Goal: Task Accomplishment & Management: Use online tool/utility

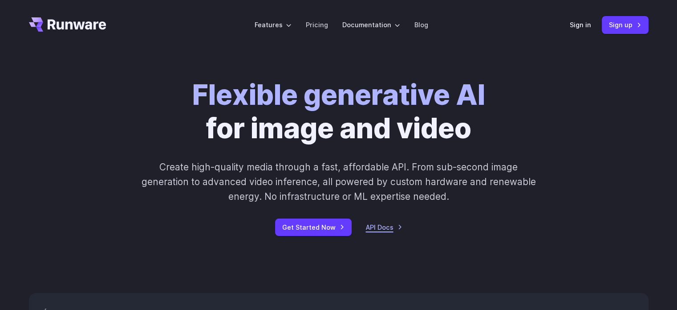
click at [391, 228] on link "API Docs" at bounding box center [384, 227] width 37 height 10
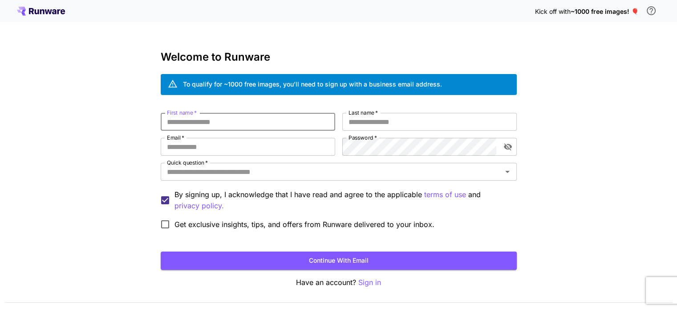
click at [273, 120] on input "First name   *" at bounding box center [248, 122] width 175 height 18
click at [394, 83] on div "To qualify for ~1000 free images, you’ll need to sign up with a business email …" at bounding box center [312, 83] width 259 height 9
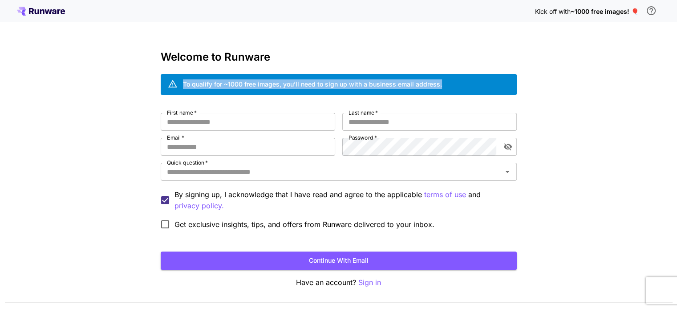
click at [394, 83] on div "To qualify for ~1000 free images, you’ll need to sign up with a business email …" at bounding box center [312, 83] width 259 height 9
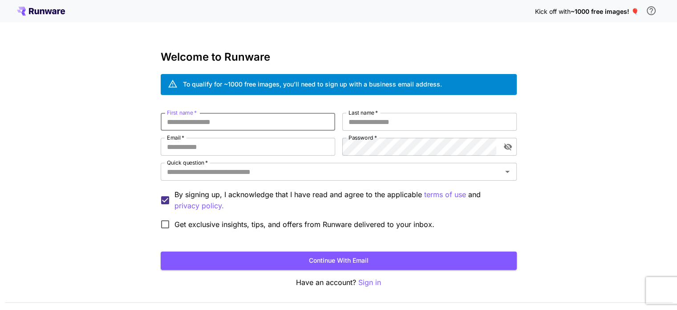
click at [286, 124] on input "First name   *" at bounding box center [248, 122] width 175 height 18
click at [311, 128] on input "First name   *" at bounding box center [248, 122] width 175 height 18
type input "*******"
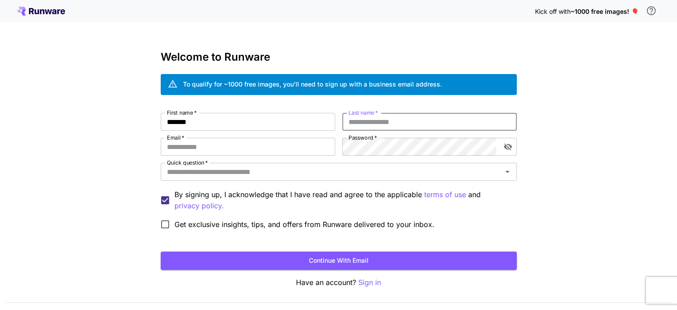
click at [372, 122] on input "Last name   *" at bounding box center [429, 122] width 175 height 18
type input "******"
click at [312, 150] on input "Email   *" at bounding box center [248, 147] width 175 height 18
type input "**********"
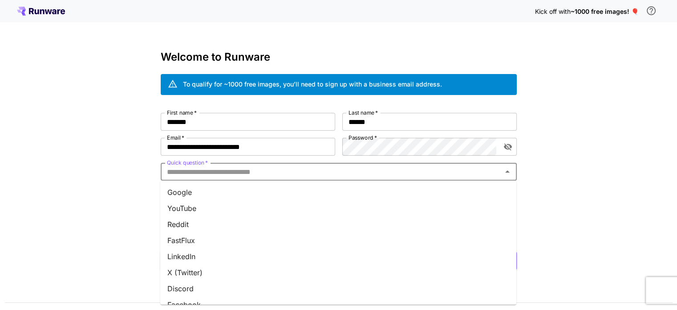
click at [431, 172] on input "Quick question   *" at bounding box center [331, 171] width 336 height 12
click at [339, 200] on li "YouTube" at bounding box center [338, 208] width 356 height 16
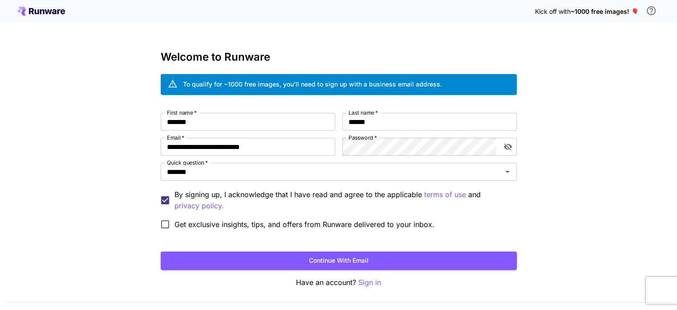
click at [269, 220] on span "Get exclusive insights, tips, and offers from Runware delivered to your inbox." at bounding box center [305, 224] width 260 height 11
click at [258, 180] on div "******* Quick question   *" at bounding box center [339, 172] width 356 height 18
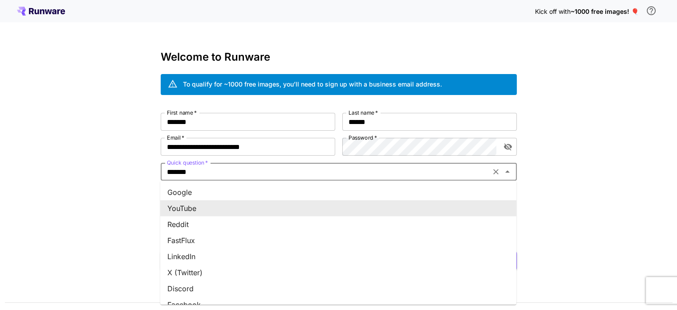
click at [241, 202] on li "YouTube" at bounding box center [338, 208] width 356 height 16
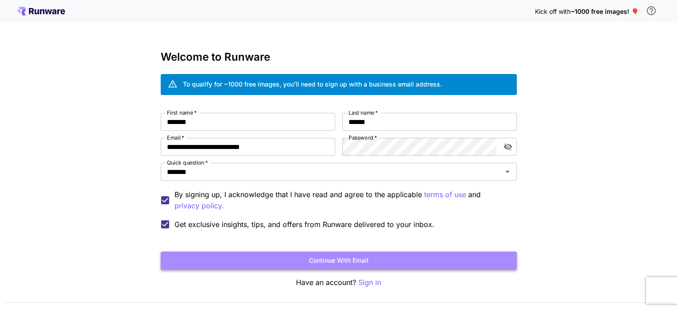
click at [249, 256] on button "Continue with email" at bounding box center [339, 260] width 356 height 18
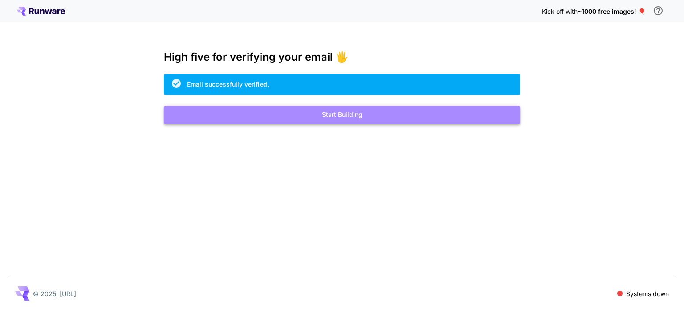
click at [341, 114] on button "Start Building" at bounding box center [342, 115] width 356 height 18
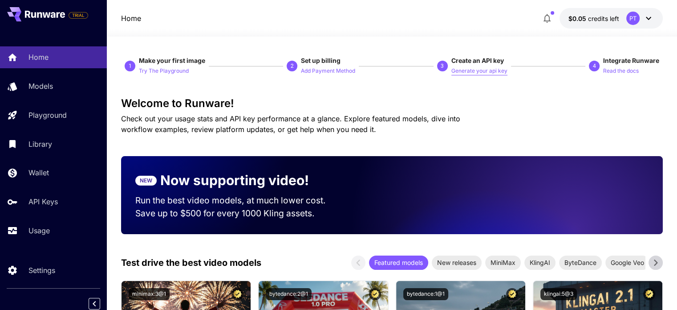
click at [479, 70] on p "Generate your api key" at bounding box center [480, 71] width 56 height 8
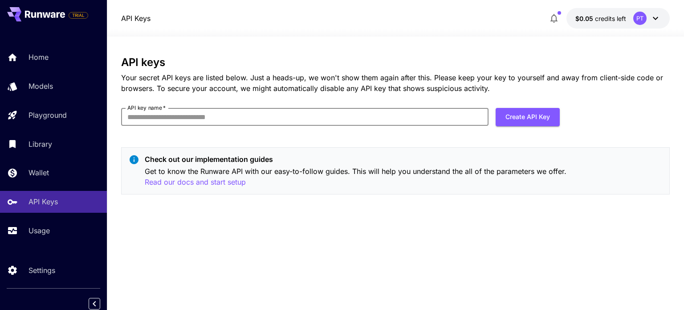
click at [361, 112] on input "API key name   *" at bounding box center [304, 117] width 367 height 18
type input "**********"
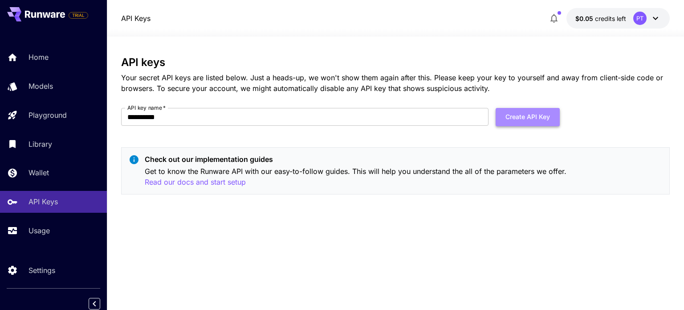
click at [518, 114] on button "Create API Key" at bounding box center [528, 117] width 64 height 18
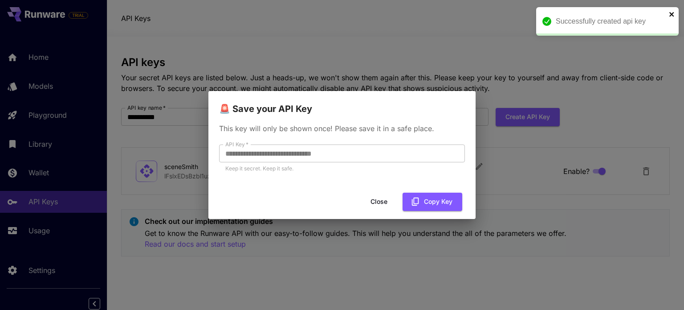
click at [673, 11] on icon "close" at bounding box center [672, 14] width 6 height 7
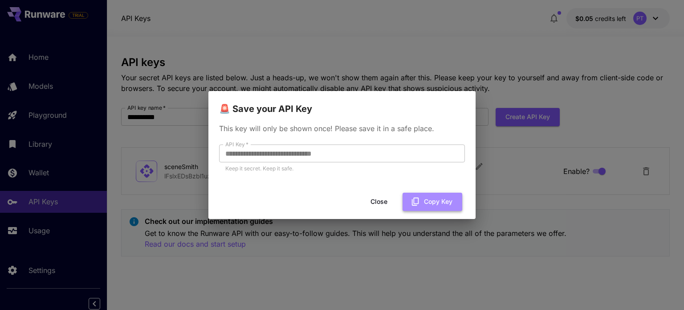
click at [428, 200] on button "Copy Key" at bounding box center [433, 201] width 60 height 18
click at [386, 201] on button "Close" at bounding box center [386, 201] width 40 height 18
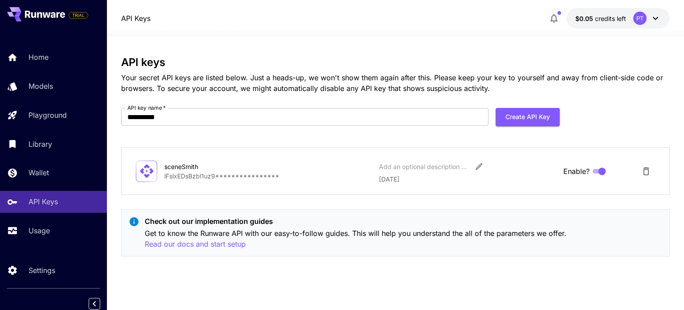
click at [654, 17] on icon at bounding box center [655, 18] width 5 height 3
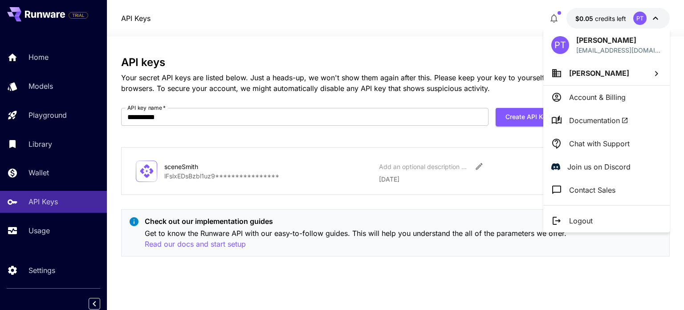
click at [453, 49] on div at bounding box center [342, 155] width 684 height 310
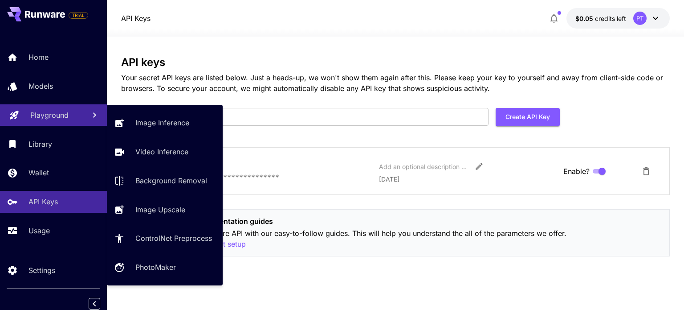
click at [43, 122] on link "Playground" at bounding box center [53, 115] width 107 height 22
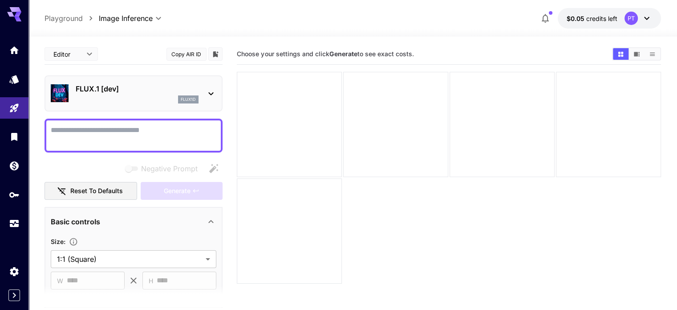
click at [130, 133] on textarea "Negative Prompt" at bounding box center [134, 135] width 166 height 21
click at [178, 132] on textarea "Negative Prompt" at bounding box center [134, 135] width 166 height 21
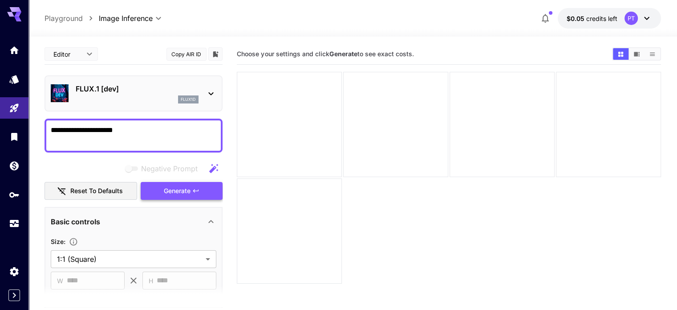
type textarea "**********"
click at [179, 190] on span "Generate" at bounding box center [177, 190] width 27 height 11
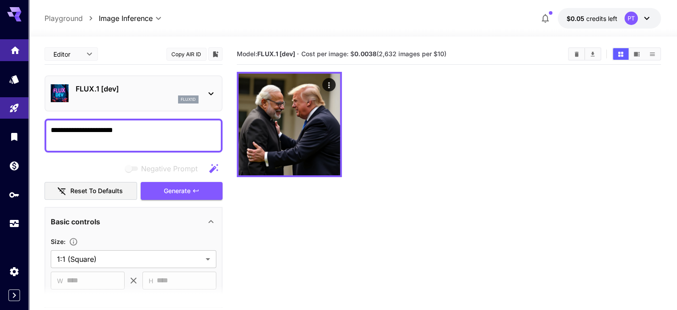
click at [4, 46] on link at bounding box center [14, 50] width 29 height 22
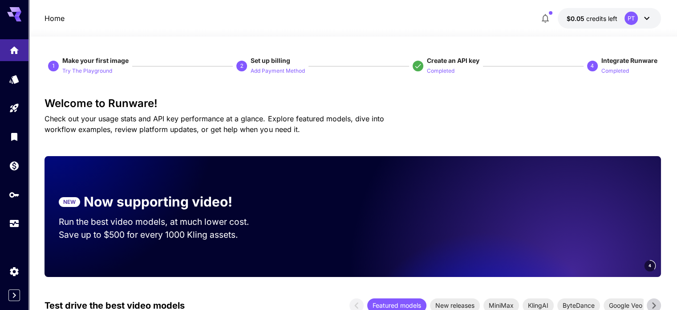
drag, startPoint x: 659, startPoint y: 9, endPoint x: 652, endPoint y: 13, distance: 8.6
click at [652, 13] on div "$0.05 credits left PT" at bounding box center [599, 18] width 125 height 20
click at [652, 13] on icon at bounding box center [647, 18] width 11 height 11
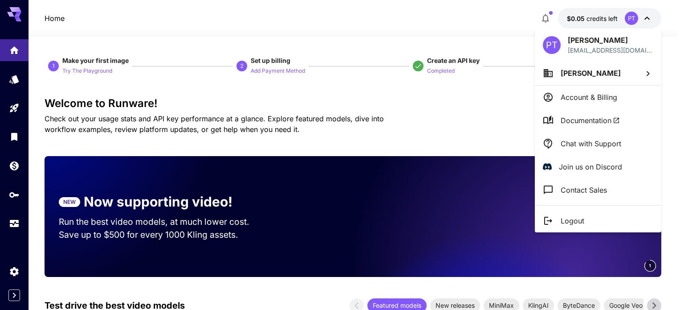
click at [593, 21] on div at bounding box center [342, 155] width 684 height 310
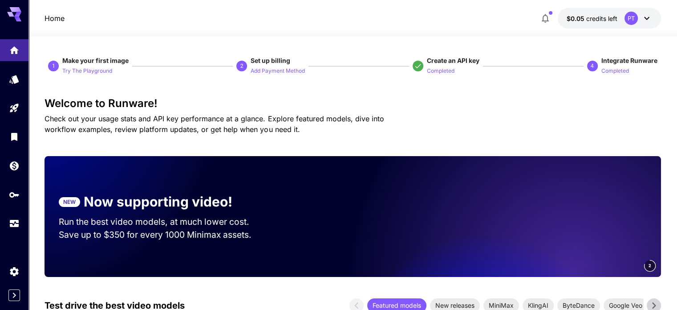
click at [232, 28] on div at bounding box center [353, 31] width 649 height 11
